Goal: Download file/media

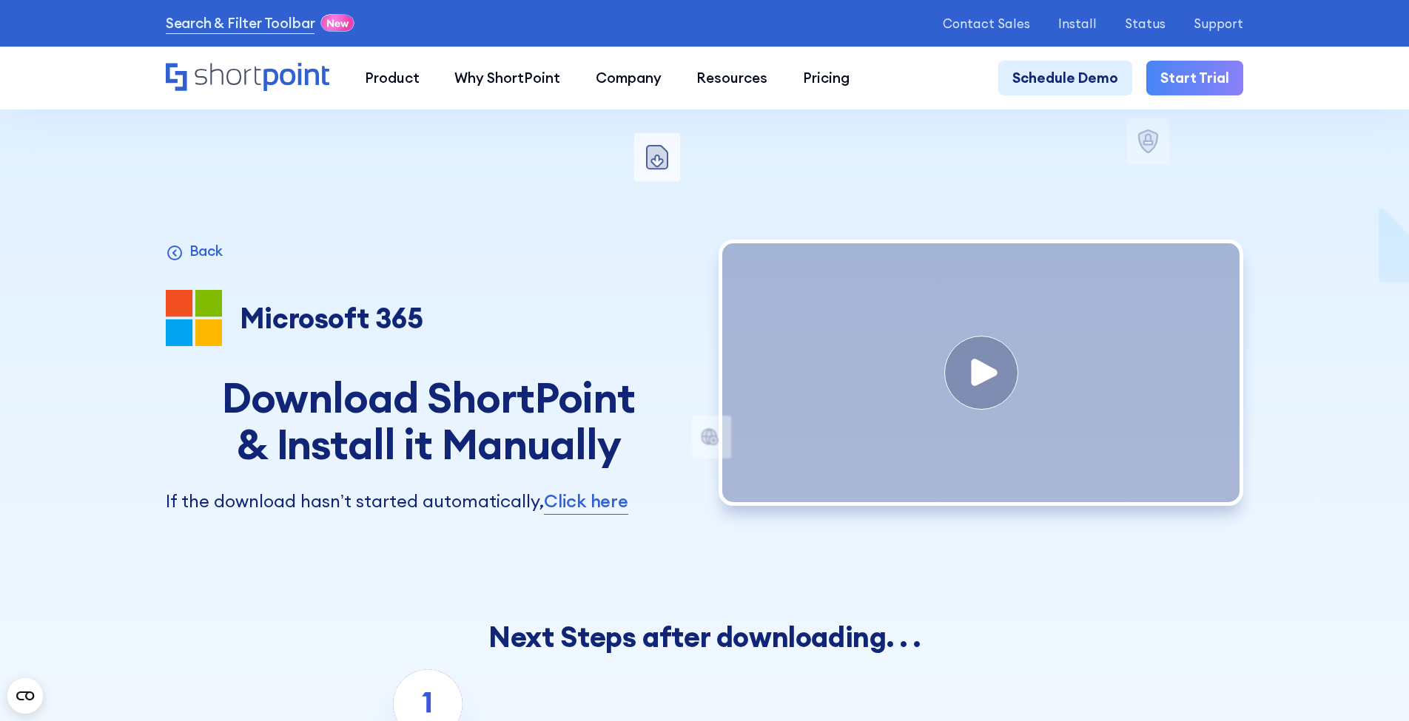
scroll to position [2130, 0]
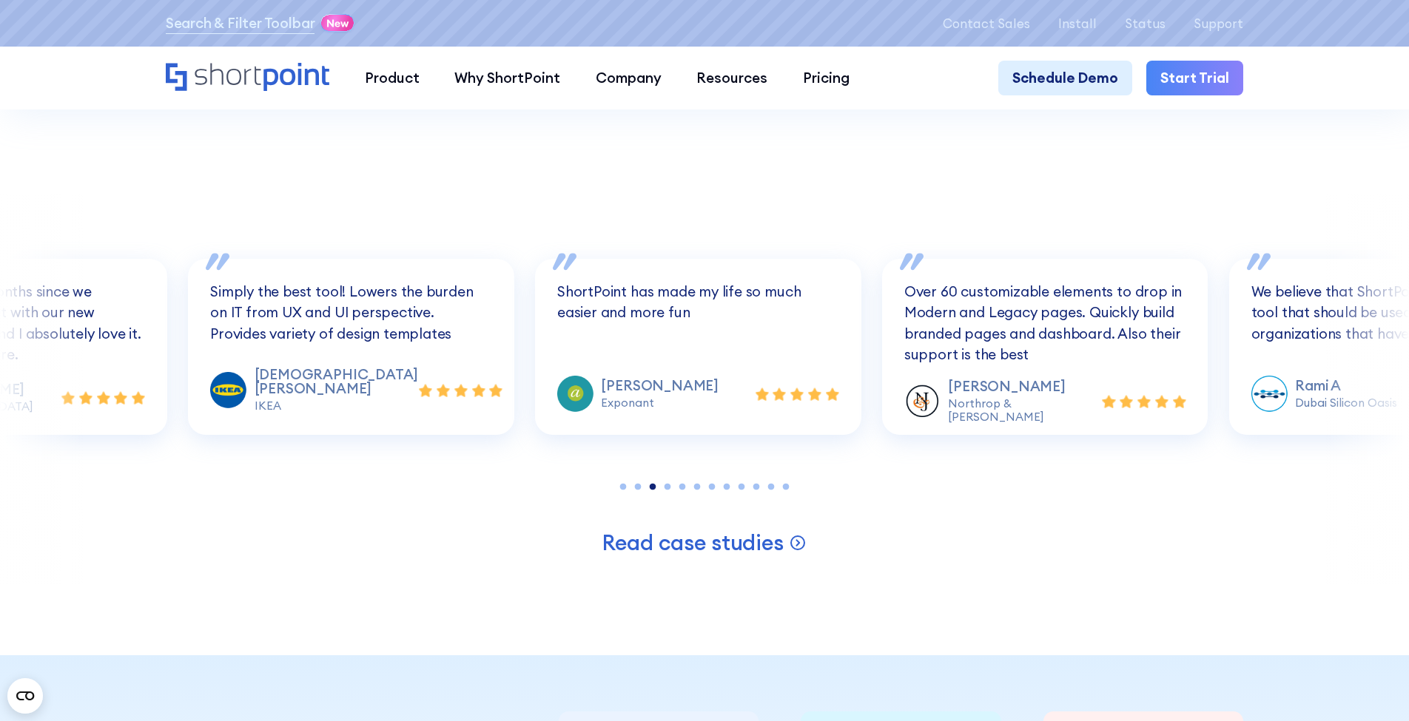
click at [869, 177] on div "Installed on +350,988 intranet sites for hundreds of companies!" at bounding box center [704, 70] width 1409 height 248
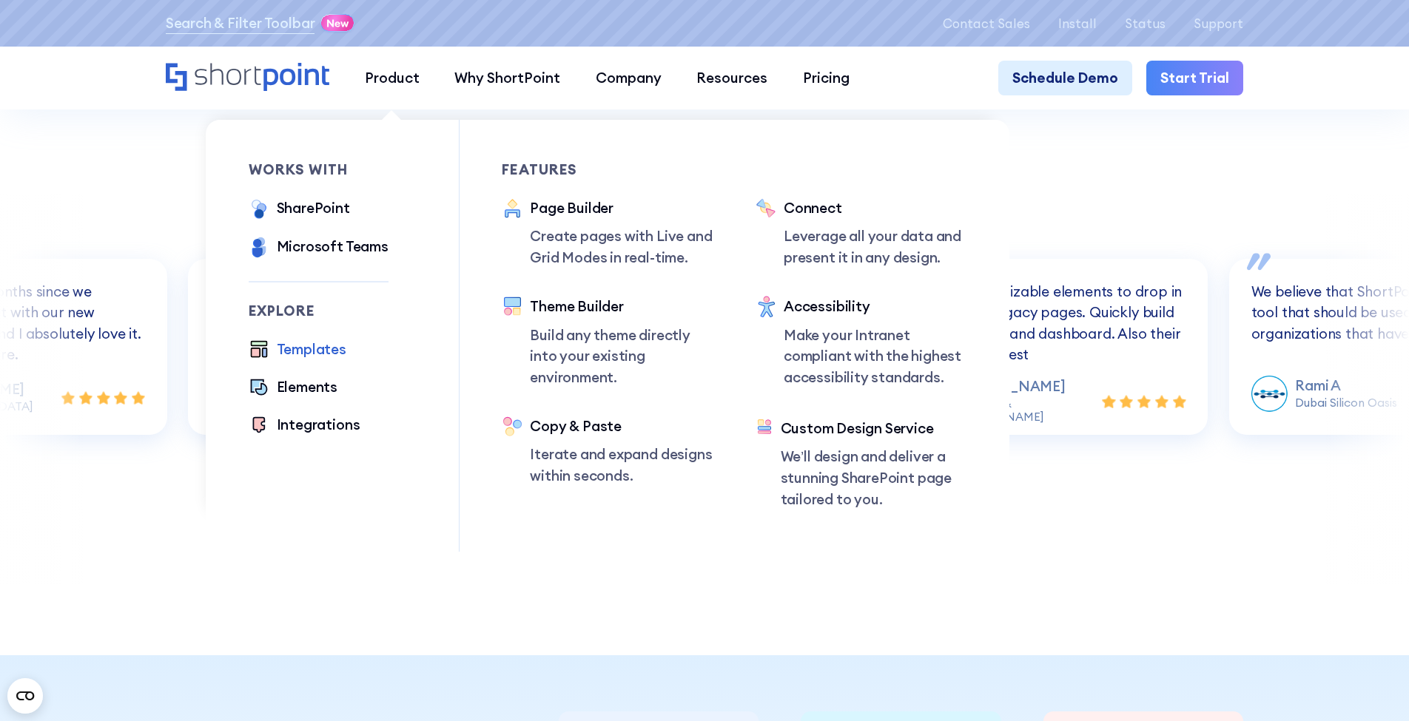
click at [336, 356] on div "Templates" at bounding box center [312, 349] width 70 height 21
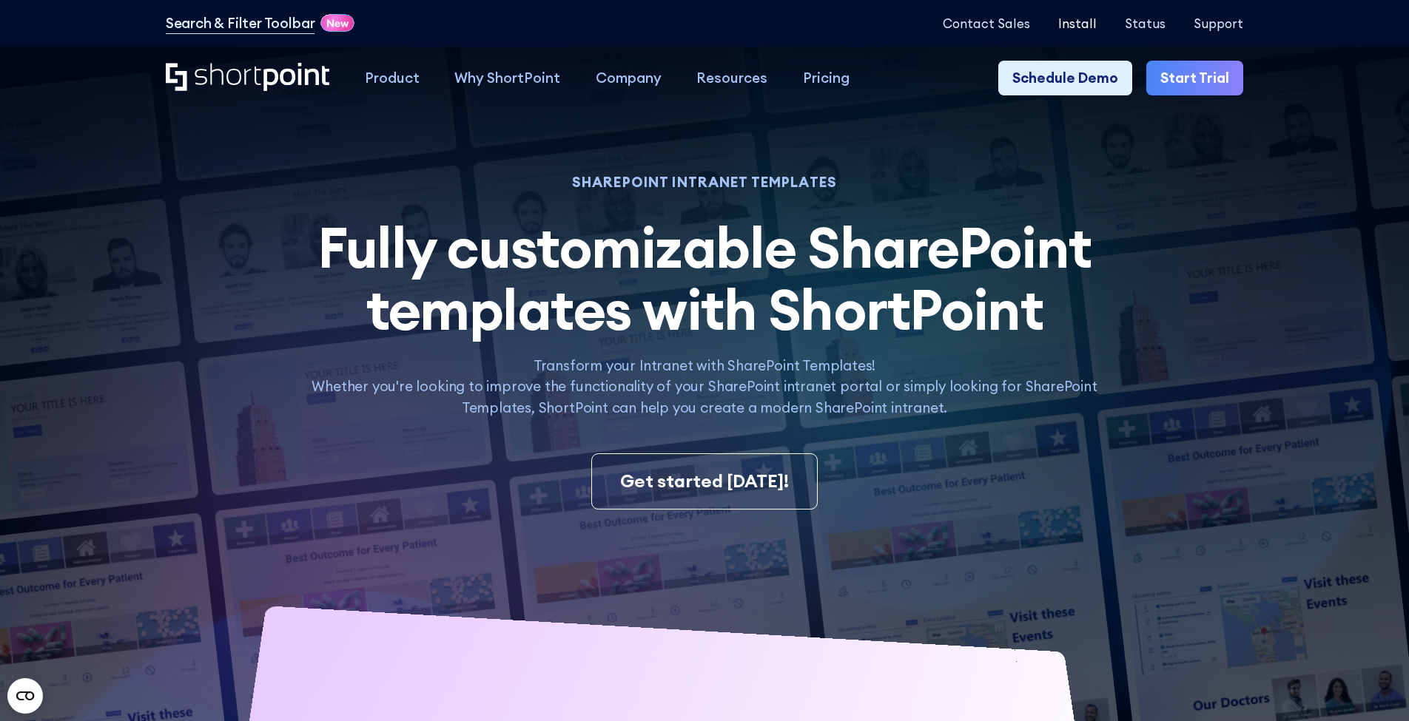
click at [1097, 27] on p "Install" at bounding box center [1077, 23] width 38 height 14
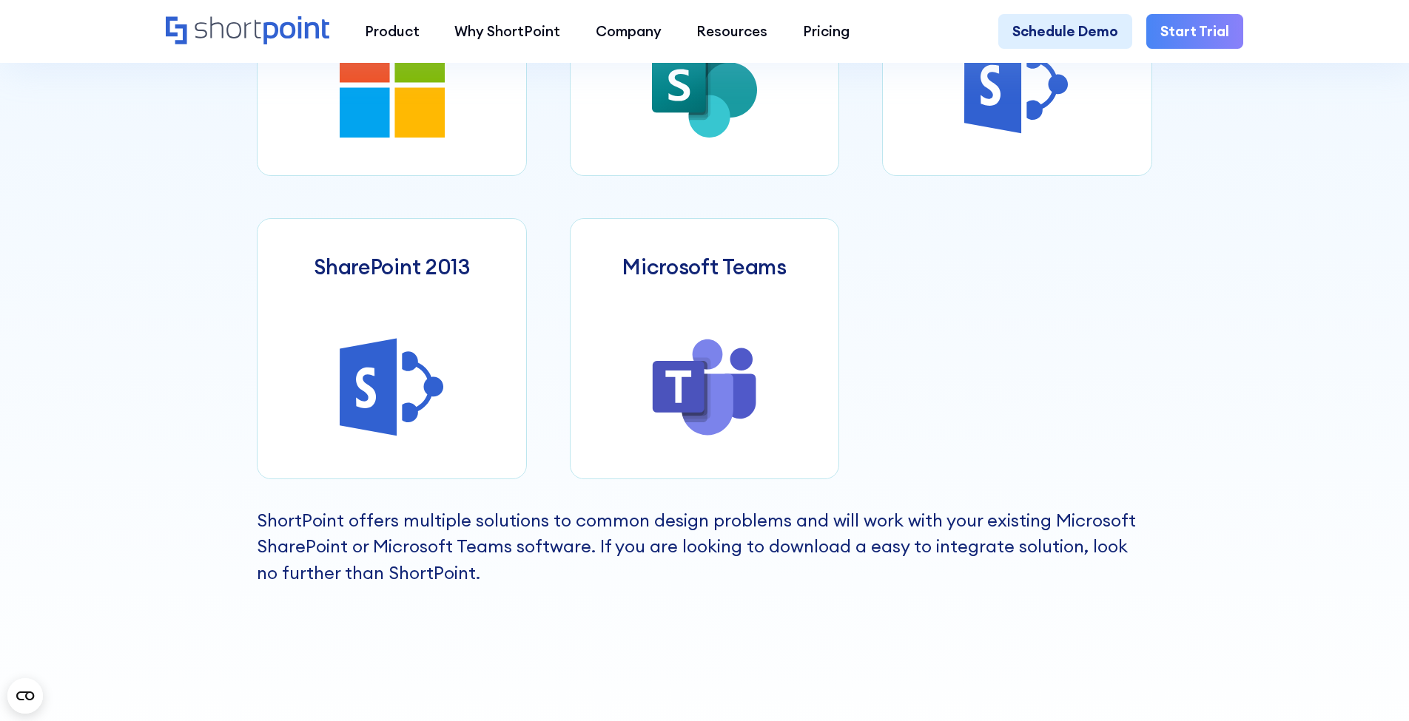
scroll to position [872, 0]
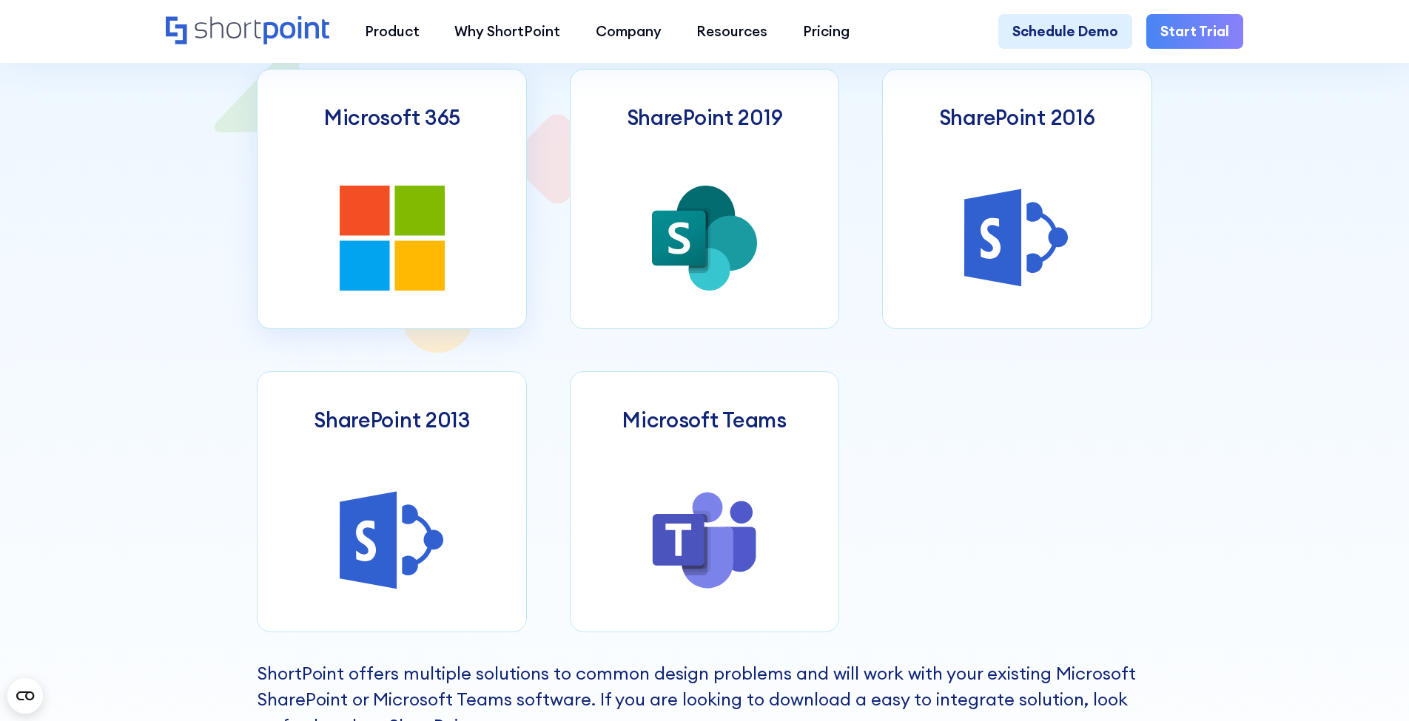
click at [414, 215] on icon at bounding box center [419, 211] width 50 height 50
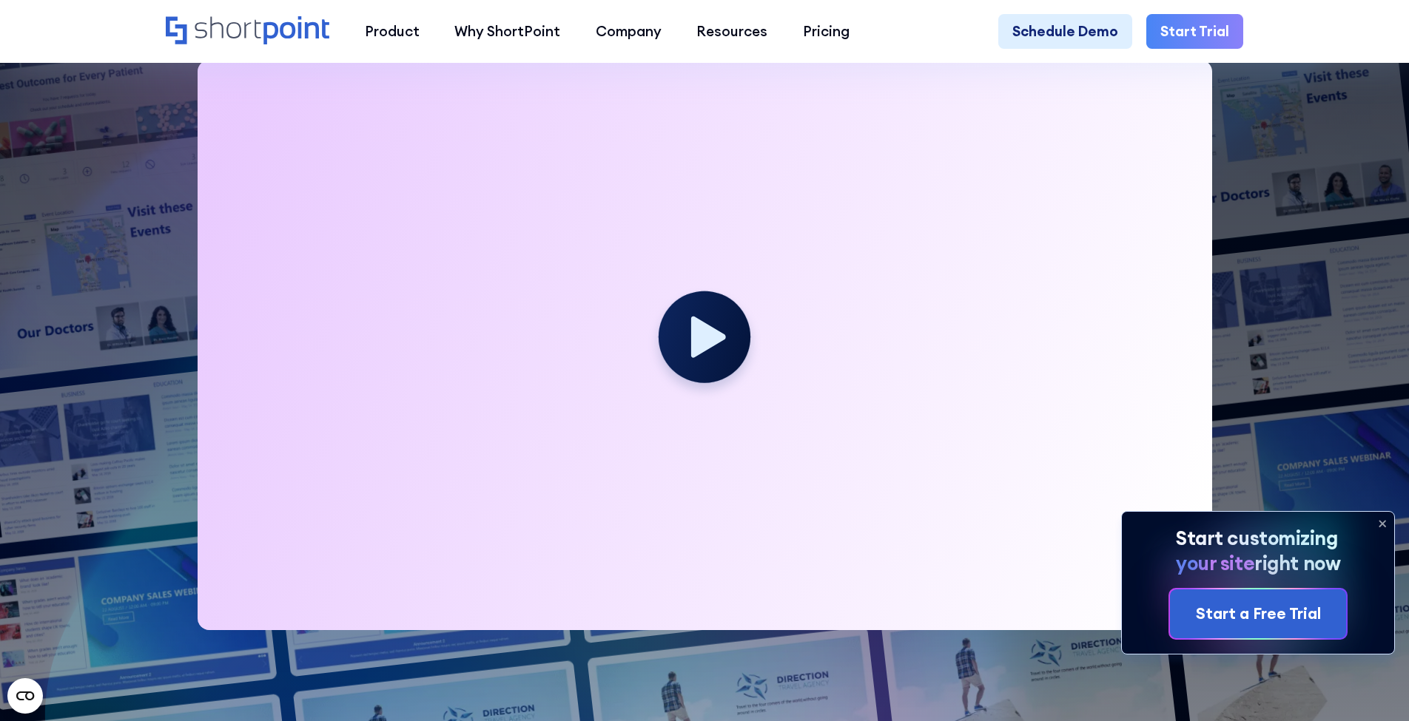
scroll to position [629, 0]
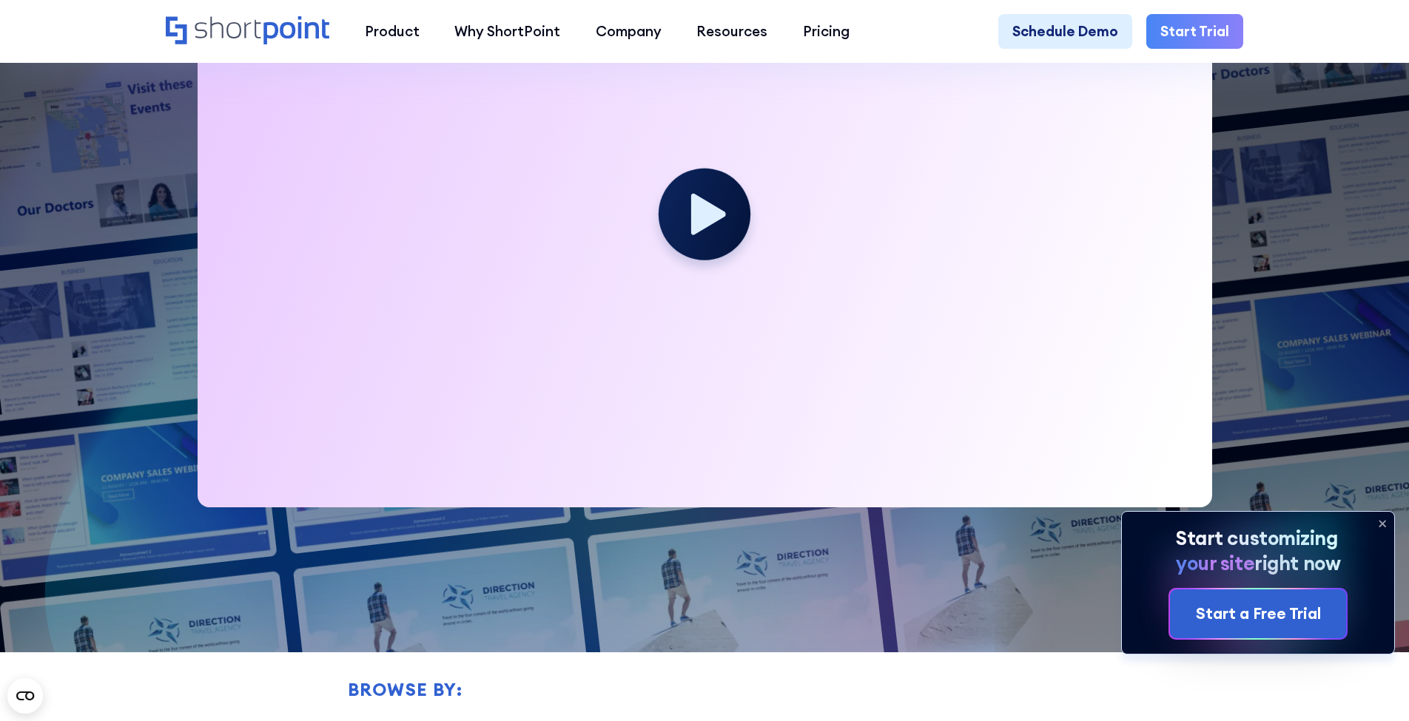
click at [1375, 523] on icon at bounding box center [1382, 524] width 24 height 24
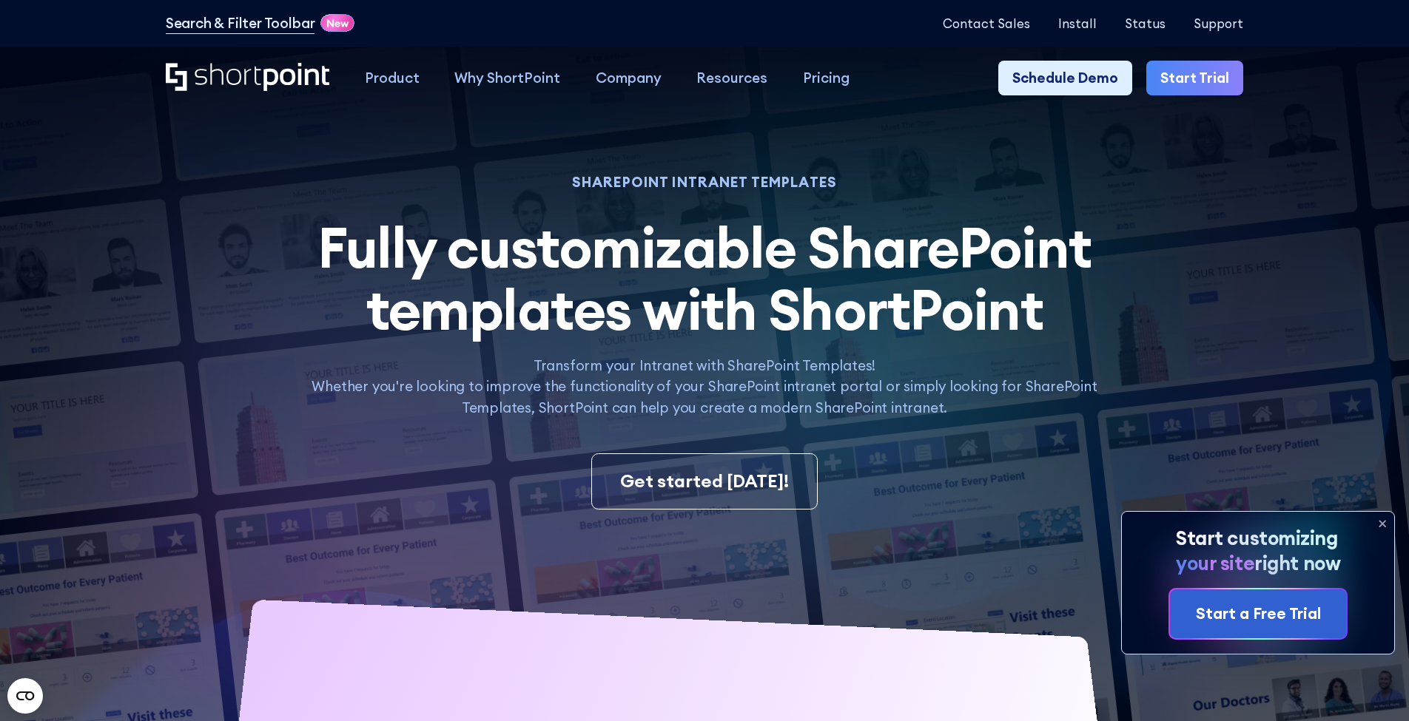
click at [1378, 524] on icon at bounding box center [1382, 524] width 24 height 24
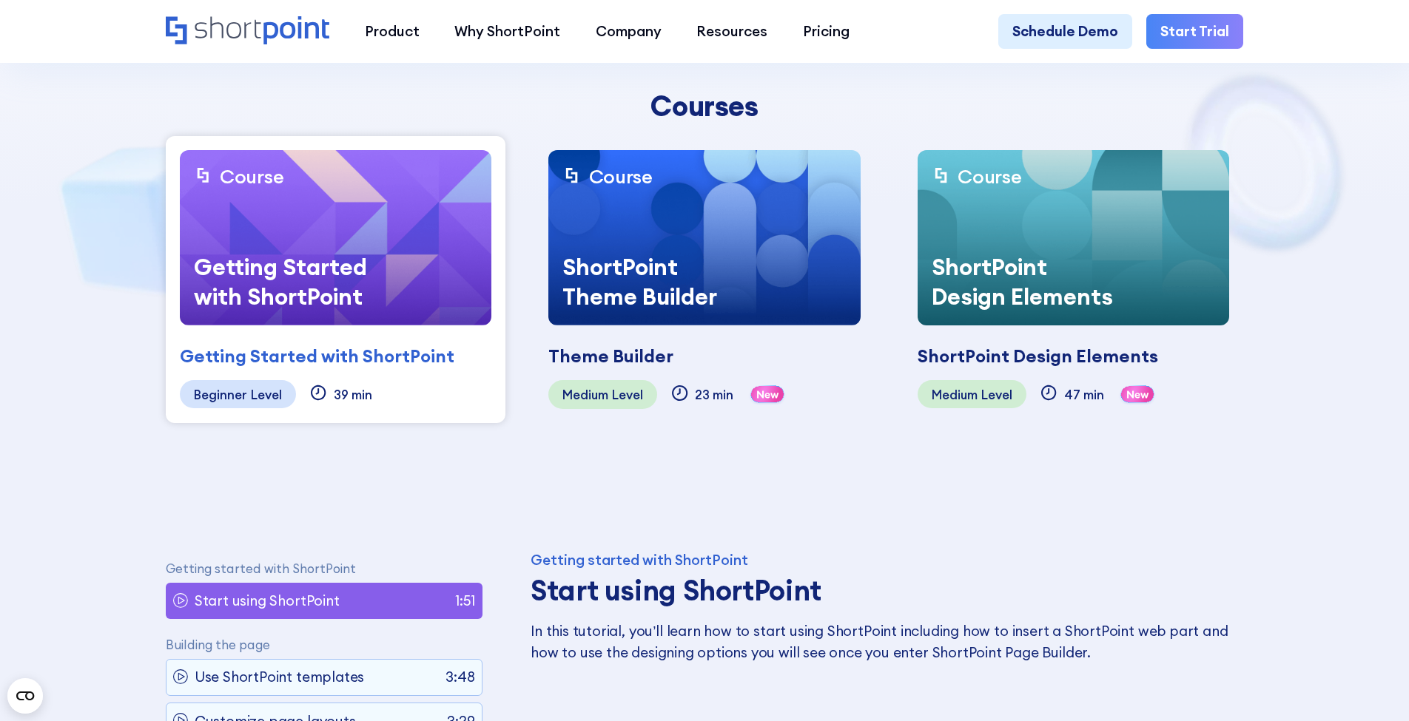
scroll to position [727, 0]
